Goal: Task Accomplishment & Management: Use online tool/utility

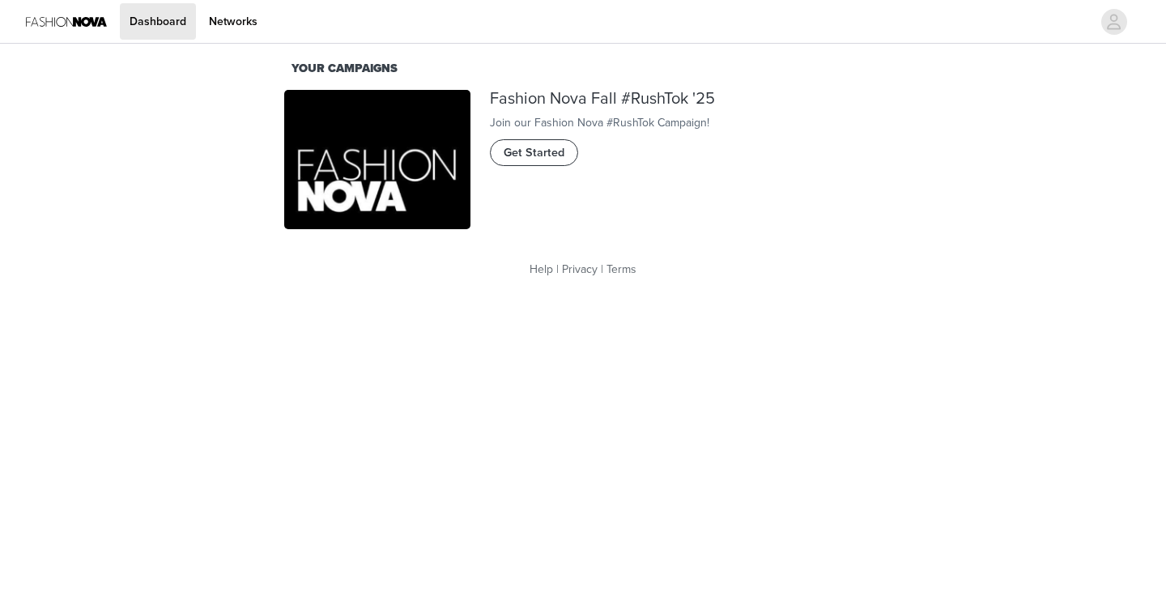
click at [562, 162] on span "Get Started" at bounding box center [534, 153] width 61 height 18
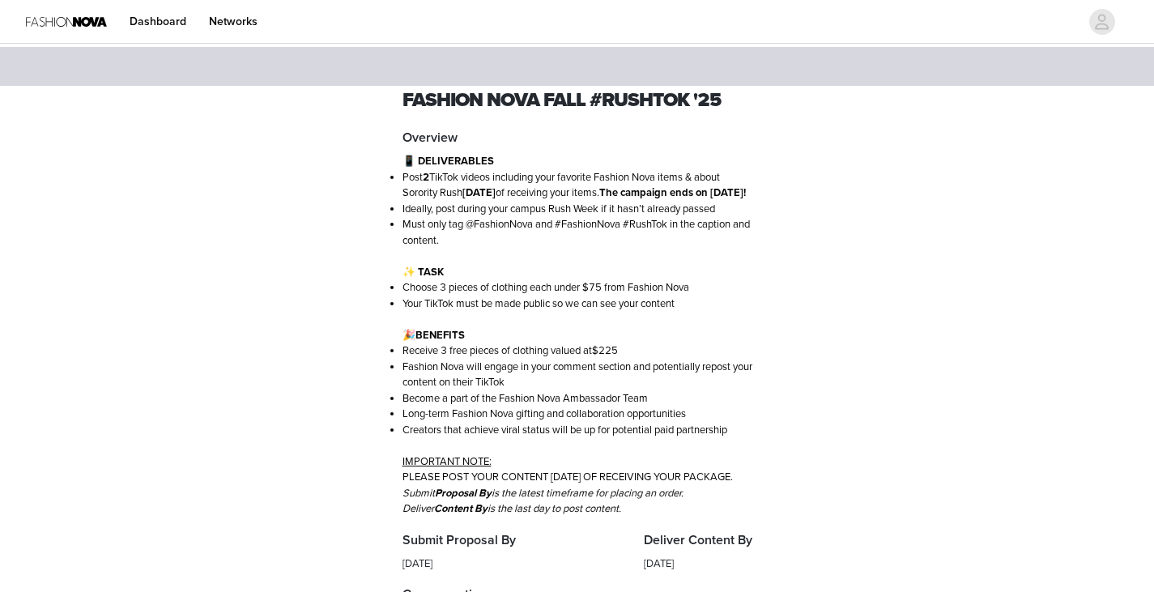
scroll to position [640, 0]
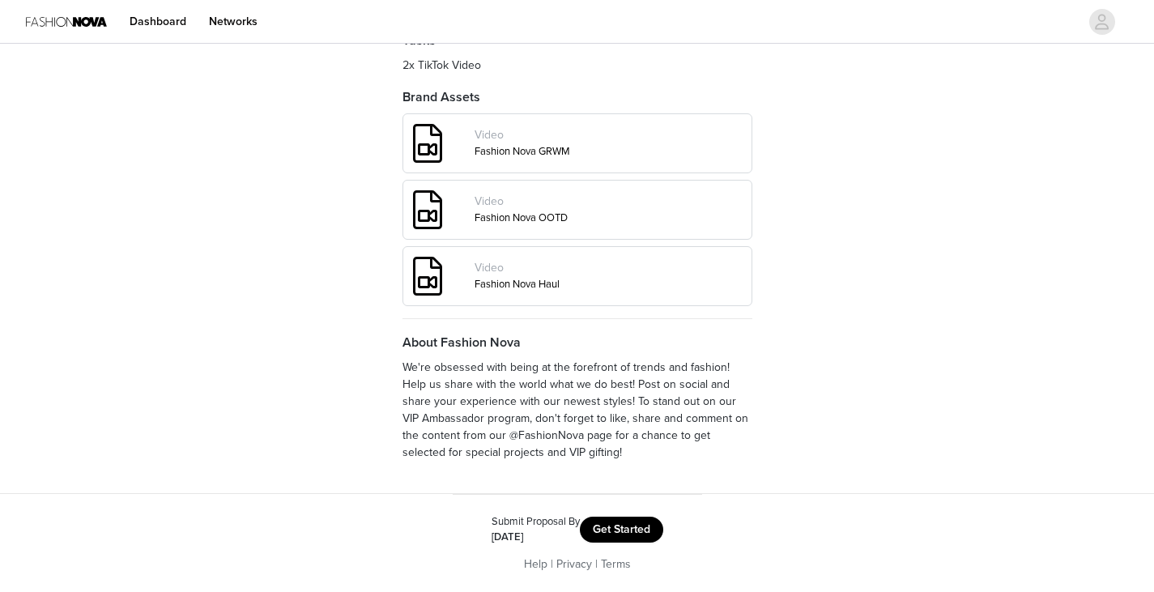
click at [631, 525] on button "Get Started" at bounding box center [621, 530] width 83 height 26
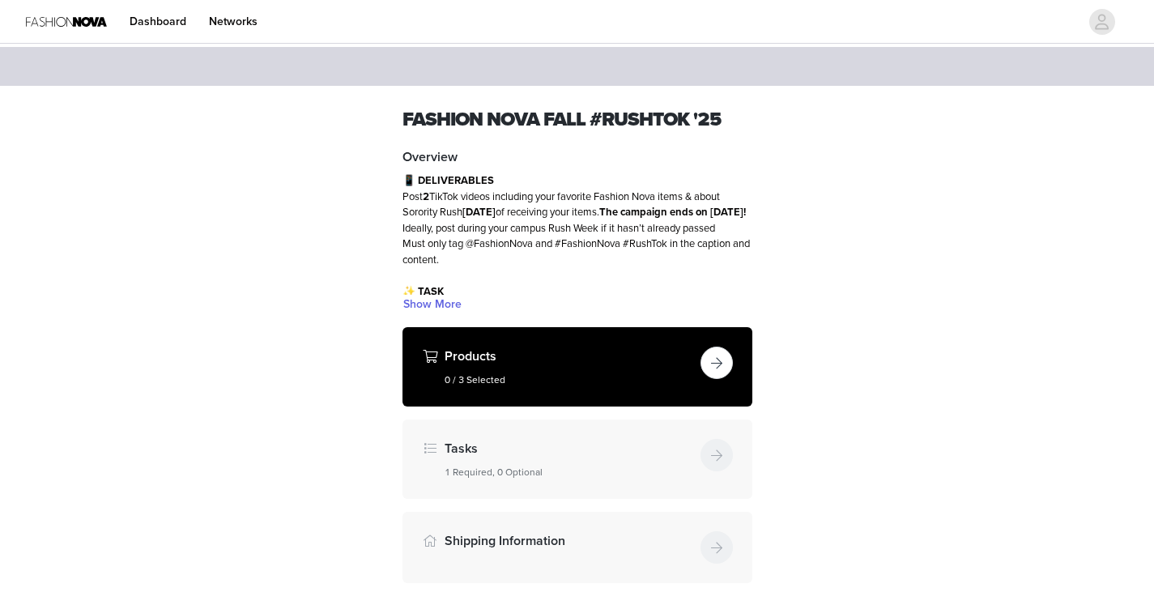
scroll to position [1, 0]
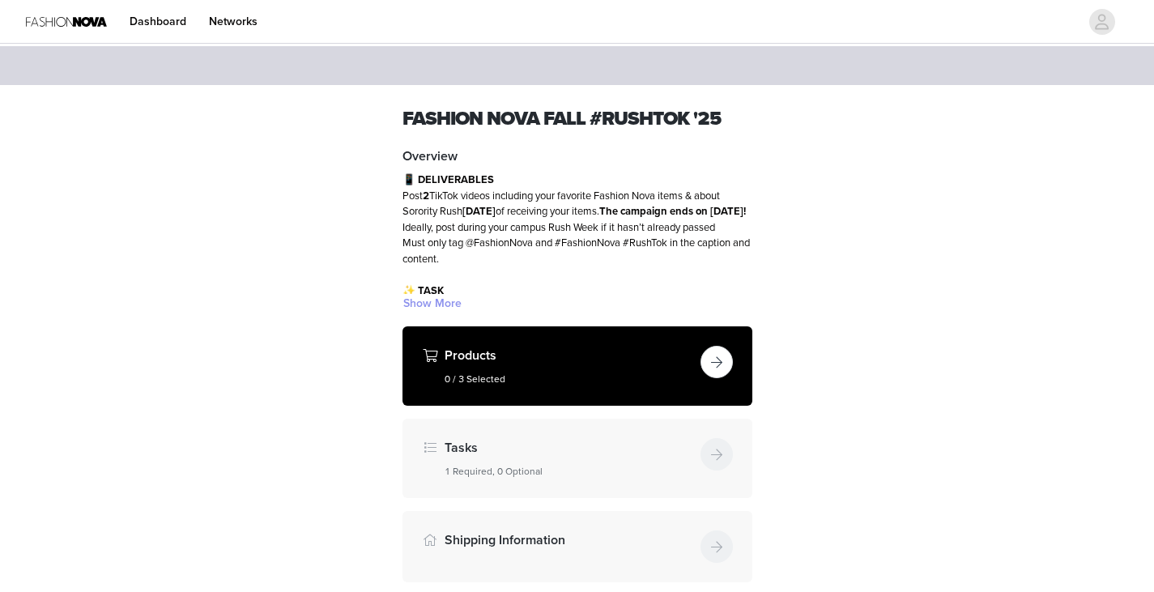
click at [445, 304] on button "Show More" at bounding box center [432, 303] width 60 height 19
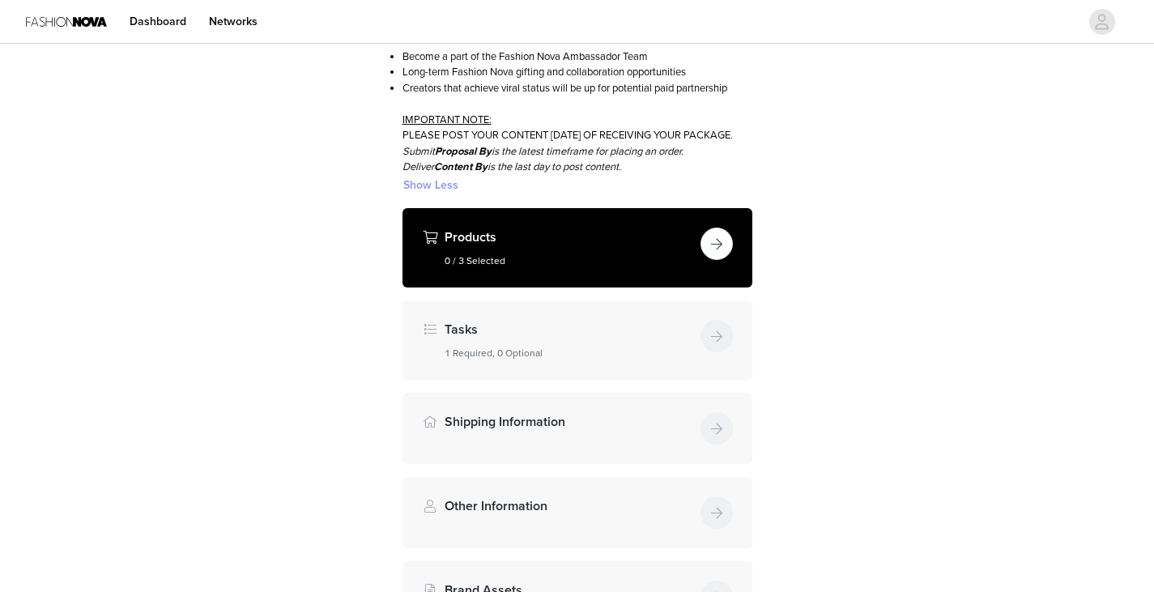
scroll to position [362, 0]
click at [716, 259] on button "button" at bounding box center [716, 243] width 32 height 32
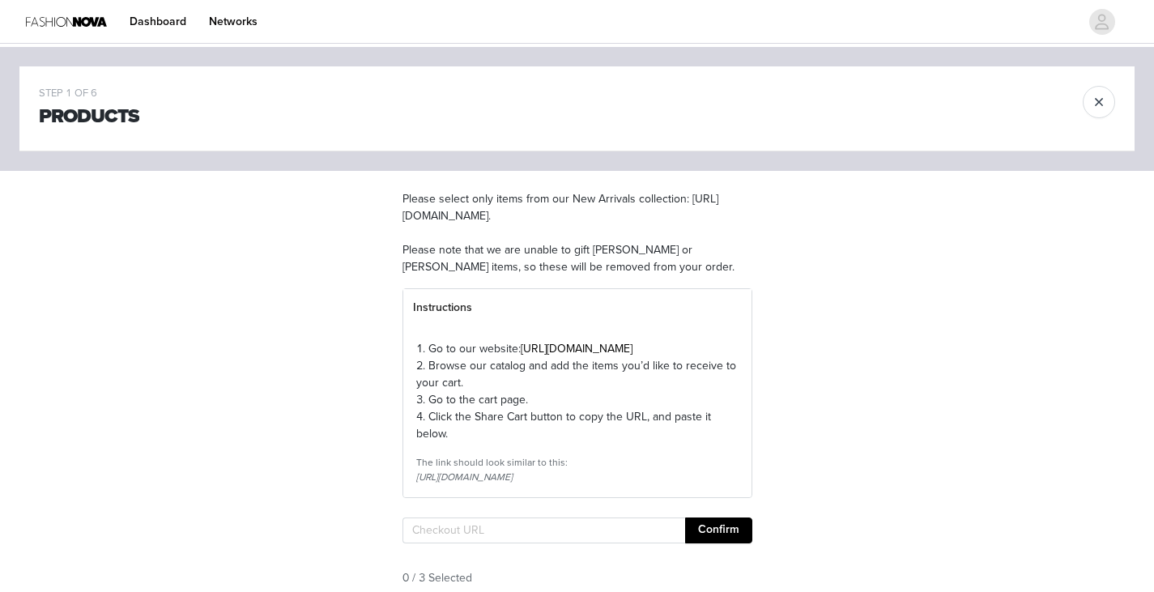
scroll to position [176, 0]
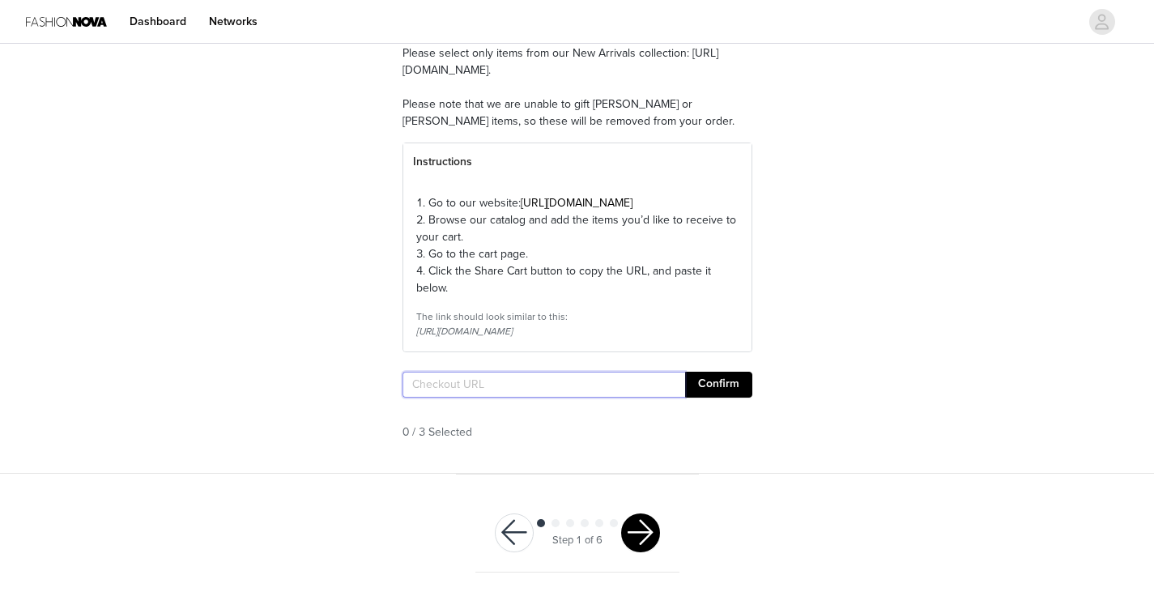
click at [467, 390] on input "text" at bounding box center [543, 385] width 283 height 26
paste input "[URL][DOMAIN_NAME]"
type input "[URL][DOMAIN_NAME]"
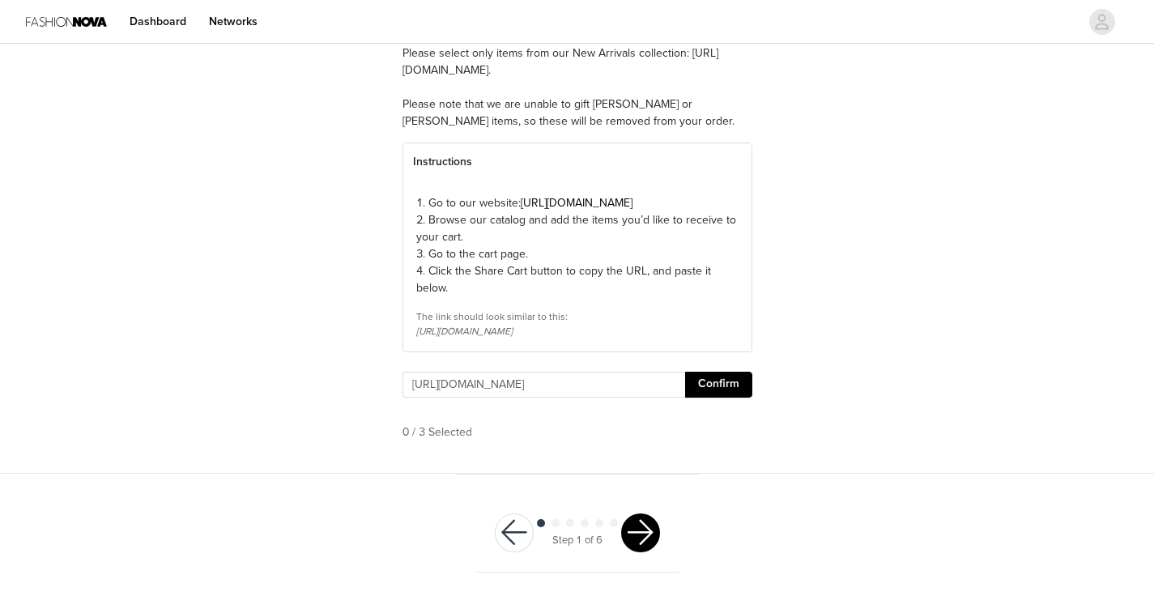
click at [727, 387] on button "Confirm" at bounding box center [718, 385] width 67 height 26
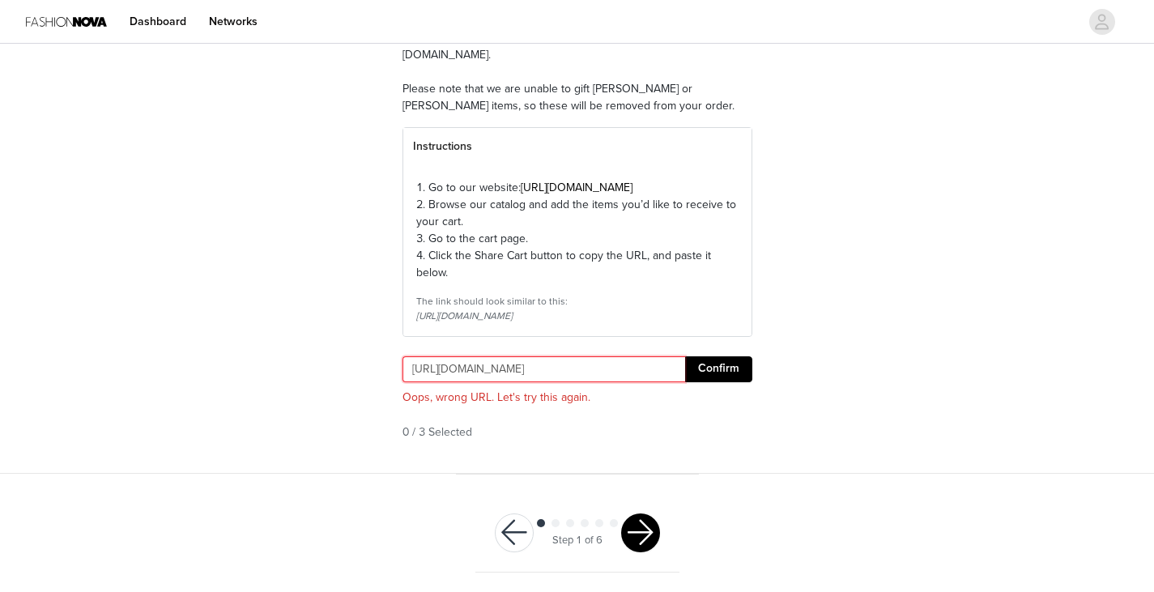
click at [565, 382] on input "[URL][DOMAIN_NAME]" at bounding box center [543, 369] width 283 height 26
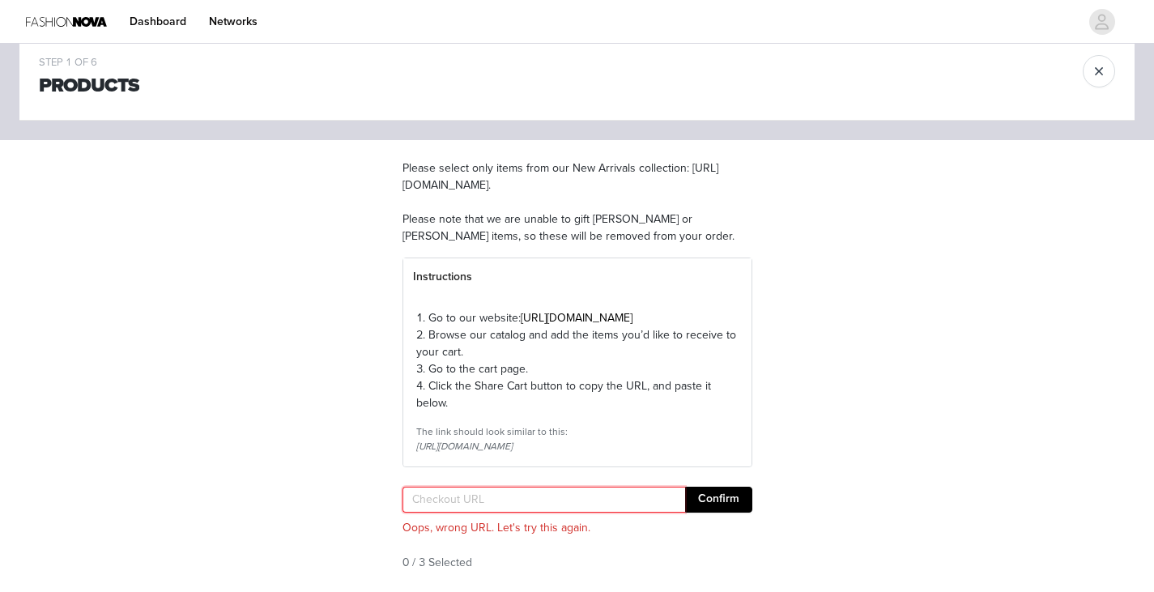
scroll to position [192, 0]
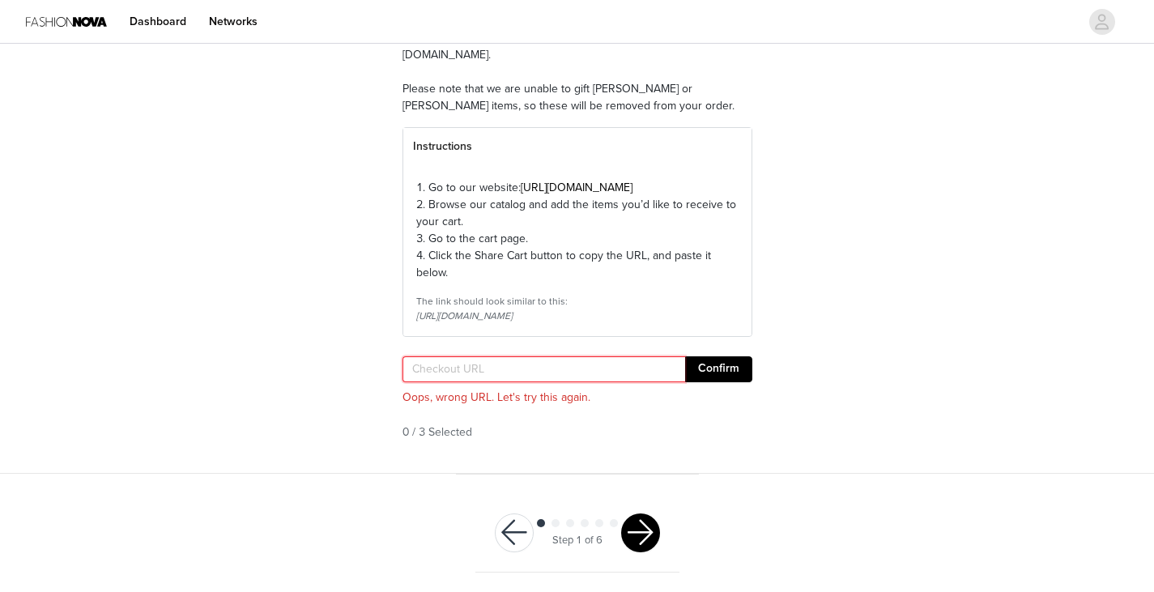
paste input "[URL][DOMAIN_NAME]"
type input "[URL][DOMAIN_NAME]"
click at [709, 376] on button "Confirm" at bounding box center [718, 369] width 67 height 26
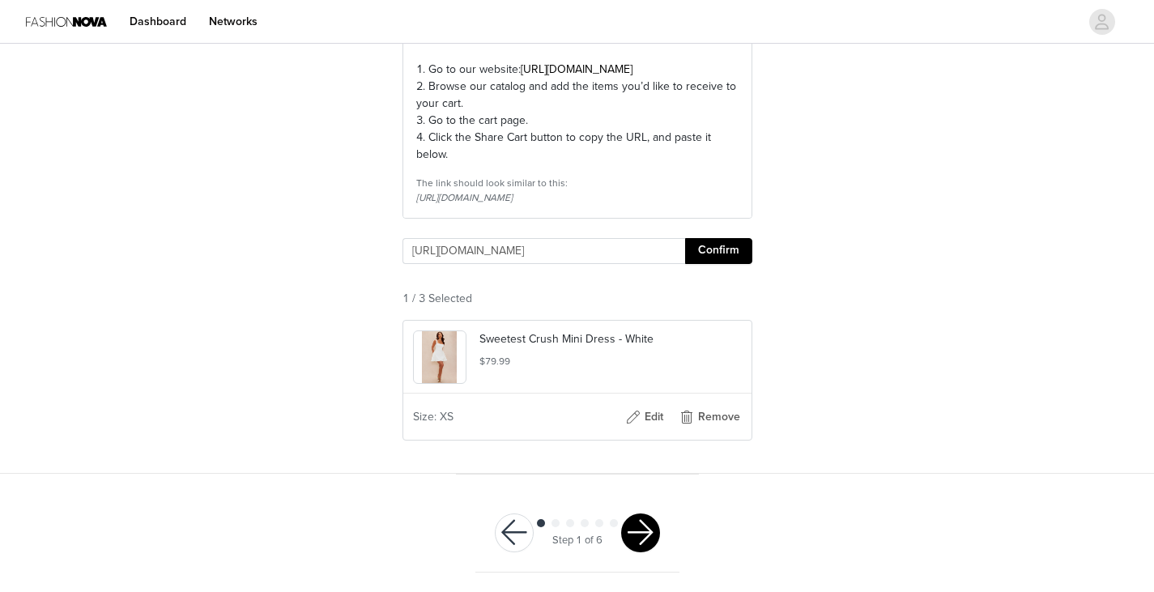
click at [632, 525] on button "button" at bounding box center [640, 532] width 39 height 39
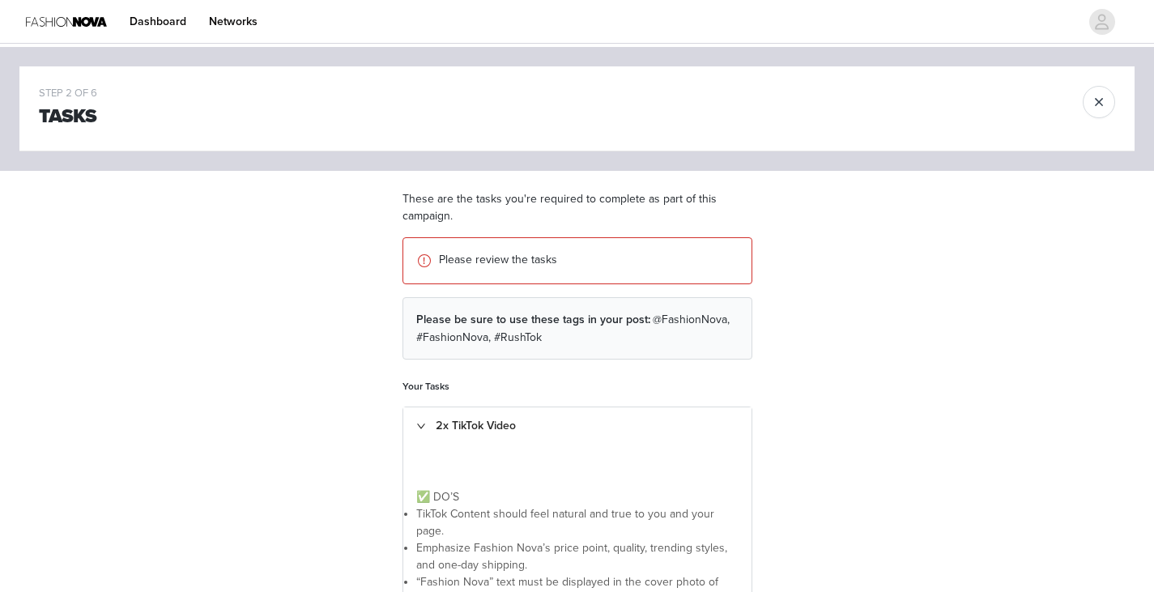
scroll to position [444, 0]
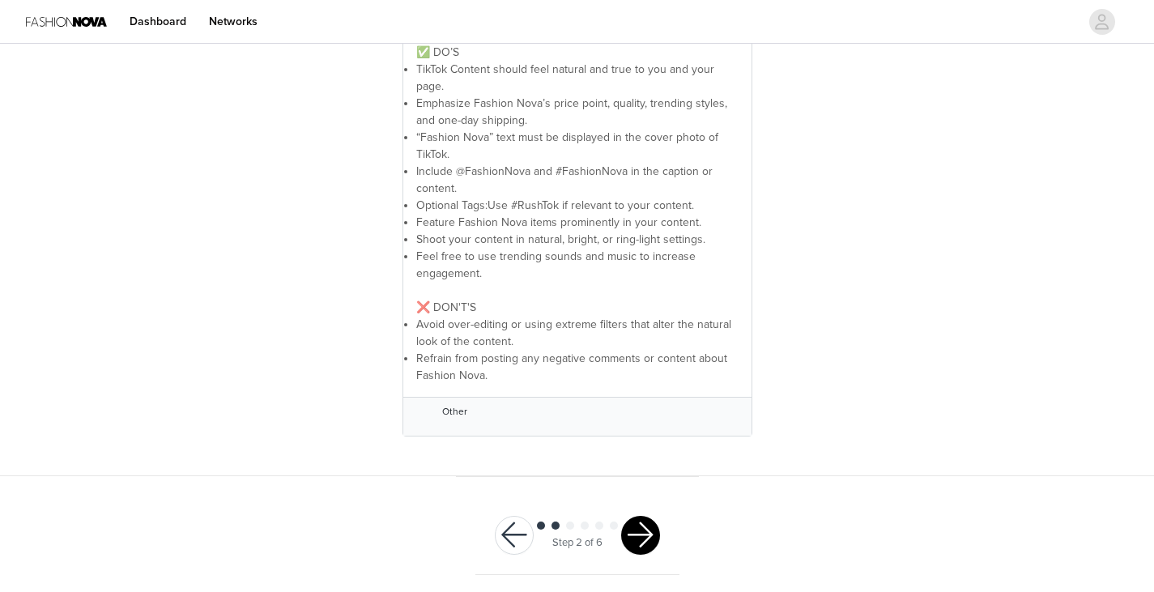
click at [514, 533] on button "button" at bounding box center [514, 535] width 39 height 39
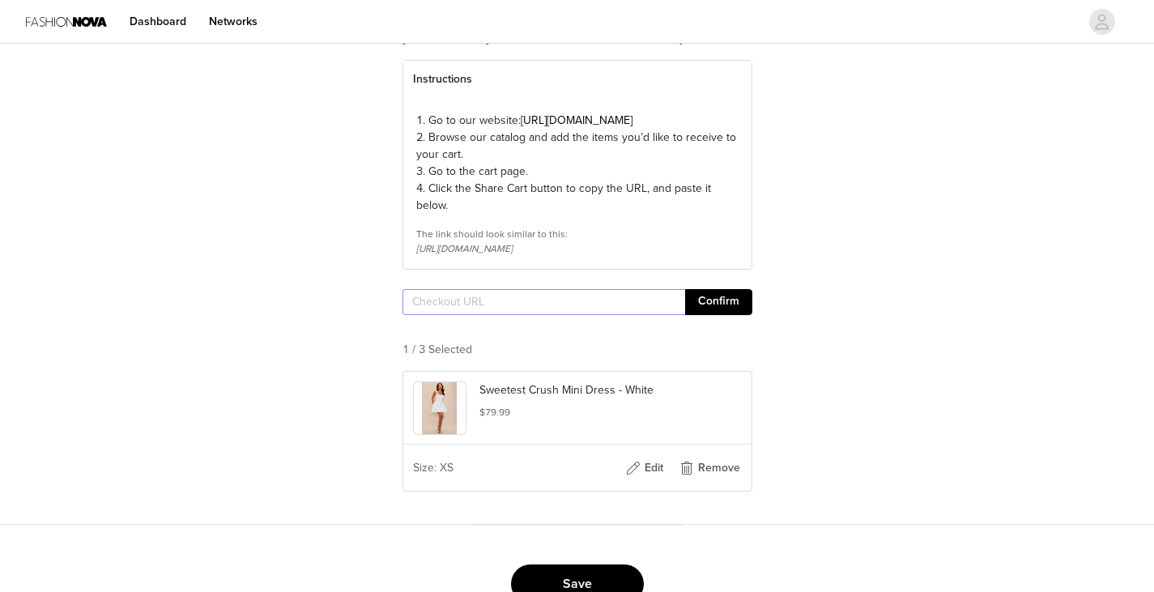
scroll to position [209, 0]
